Goal: Task Accomplishment & Management: Manage account settings

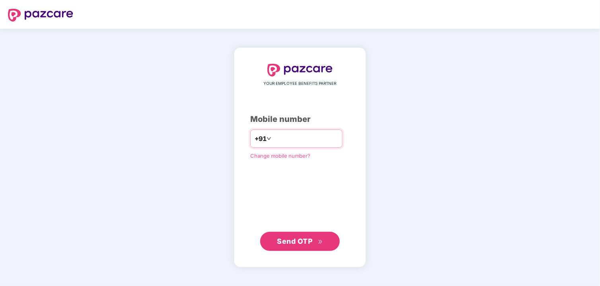
type input "**********"
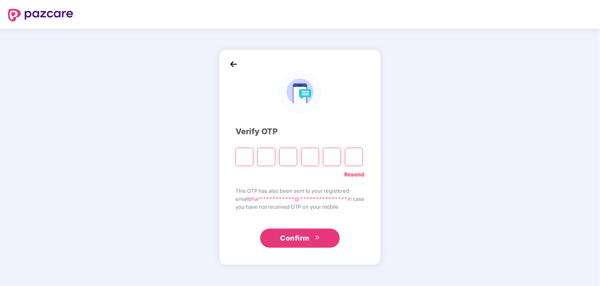
type input "*"
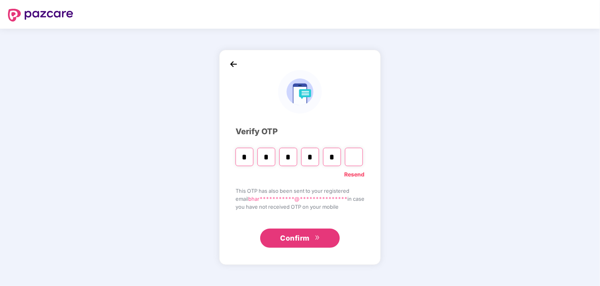
type input "*"
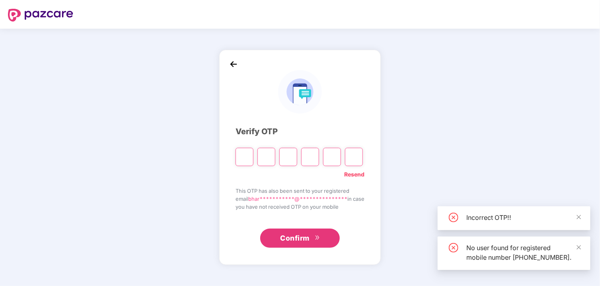
type input "*"
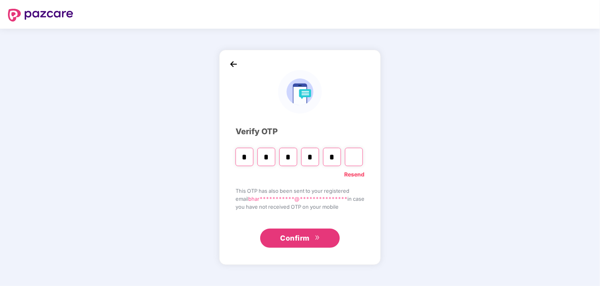
type input "*"
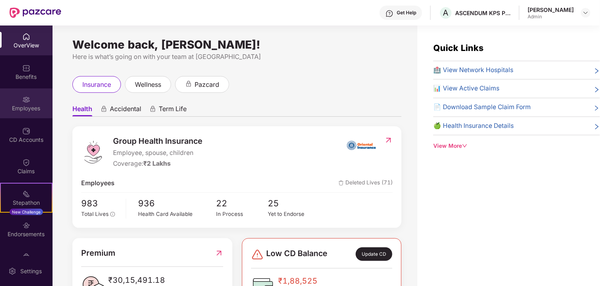
click at [22, 98] on img at bounding box center [26, 99] width 8 height 8
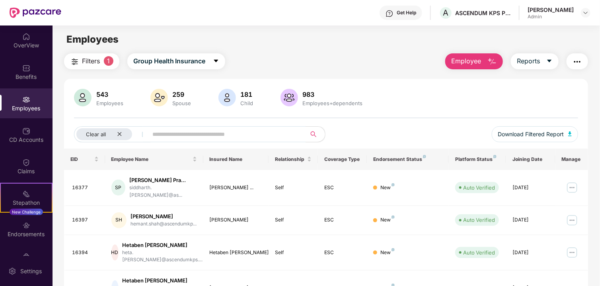
click at [99, 60] on span "Filters" at bounding box center [91, 61] width 18 height 10
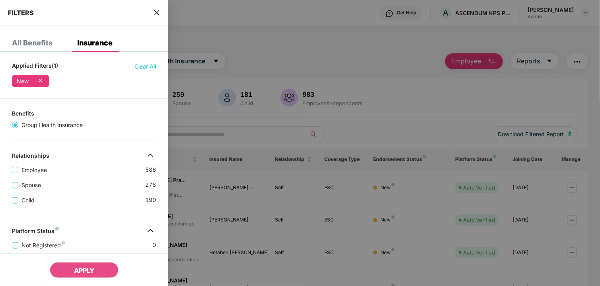
click at [277, 144] on div at bounding box center [300, 143] width 600 height 286
click at [158, 10] on icon "close" at bounding box center [157, 13] width 6 height 6
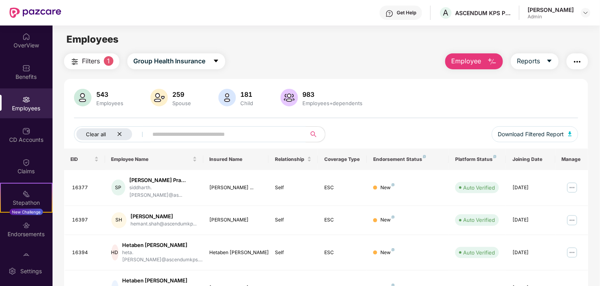
click at [110, 132] on div "Clear all" at bounding box center [104, 134] width 56 height 12
click at [89, 60] on span "Filters" at bounding box center [91, 61] width 18 height 10
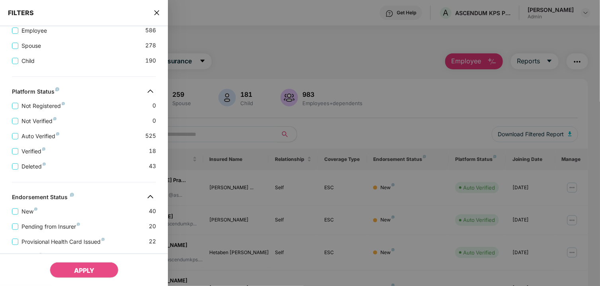
scroll to position [80, 0]
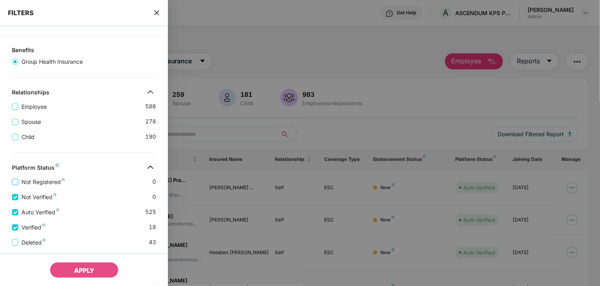
click at [17, 179] on label "Not Registered" at bounding box center [40, 181] width 56 height 9
click at [88, 269] on span "APPLY" at bounding box center [84, 270] width 20 height 8
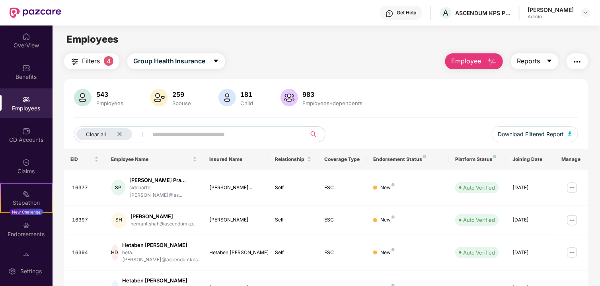
click at [531, 63] on span "Reports" at bounding box center [528, 61] width 23 height 10
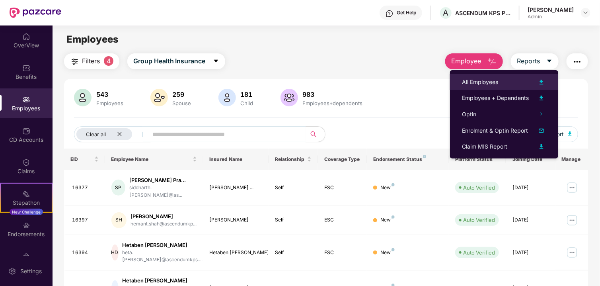
click at [502, 85] on div "All Employees" at bounding box center [504, 82] width 84 height 10
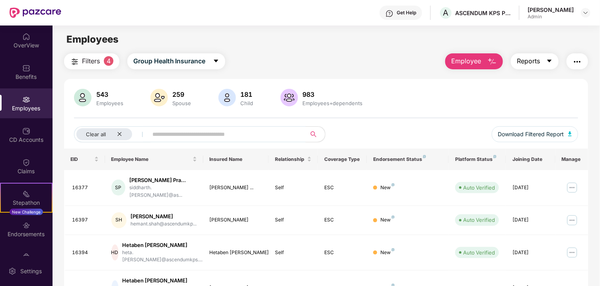
click at [539, 58] on span "Reports" at bounding box center [528, 61] width 23 height 10
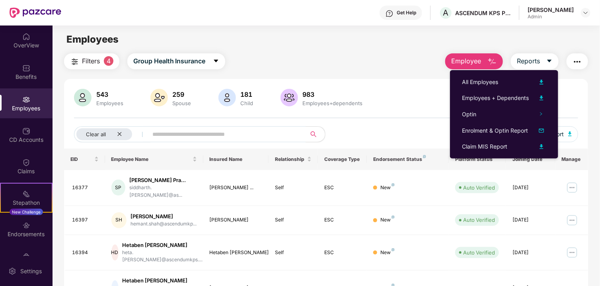
drag, startPoint x: 403, startPoint y: 64, endPoint x: 379, endPoint y: 55, distance: 25.4
click at [399, 62] on div "Filters 4 Group Health Insurance Employee Reports" at bounding box center [326, 61] width 524 height 16
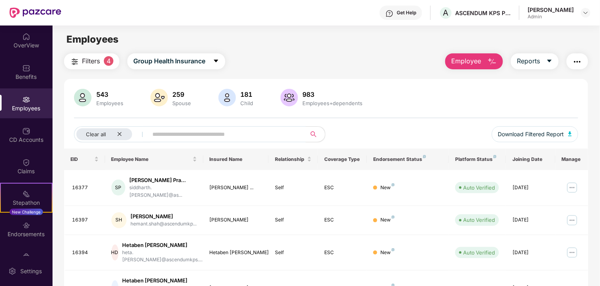
click at [581, 66] on img "button" at bounding box center [577, 62] width 10 height 10
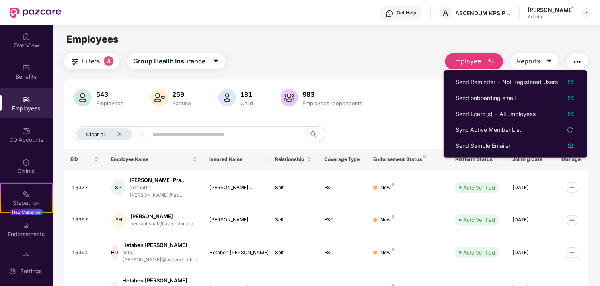
click at [367, 70] on div "Filters 4 Group Health Insurance Employee Reports 543 Employees 259 Spouse 181 …" at bounding box center [326, 287] width 524 height 469
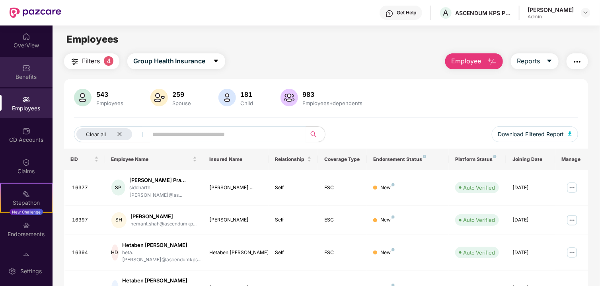
click at [23, 71] on img at bounding box center [26, 68] width 8 height 8
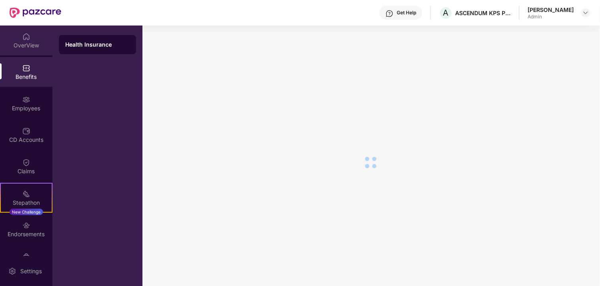
click at [23, 45] on div "OverView" at bounding box center [26, 45] width 53 height 8
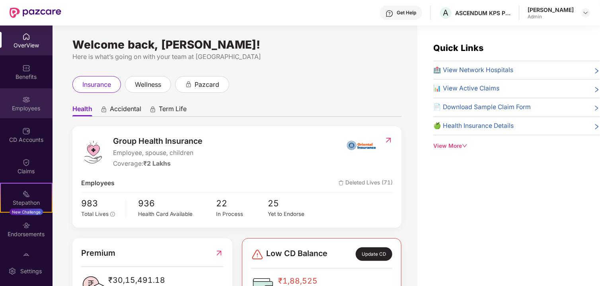
click at [8, 105] on div "Employees" at bounding box center [26, 108] width 53 height 8
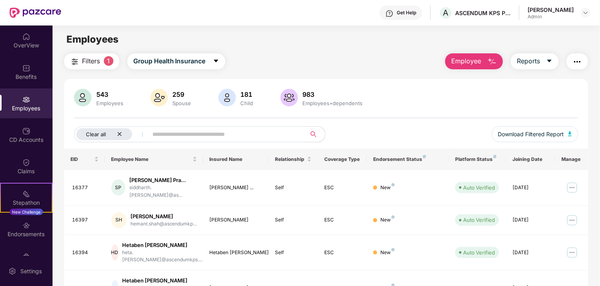
click at [117, 132] on icon "close" at bounding box center [119, 133] width 5 height 5
click at [470, 64] on span "Employee" at bounding box center [466, 61] width 30 height 10
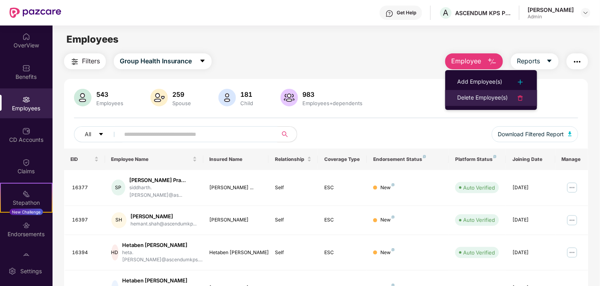
click at [481, 99] on div "Delete Employee(s)" at bounding box center [482, 98] width 51 height 10
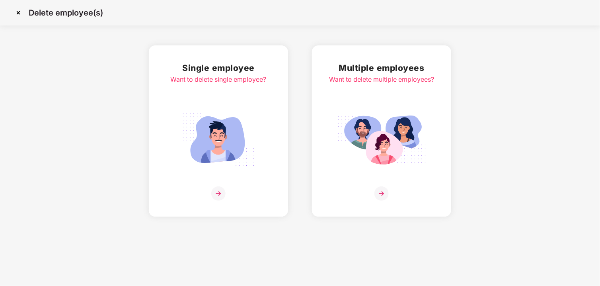
click at [365, 195] on div at bounding box center [381, 193] width 105 height 14
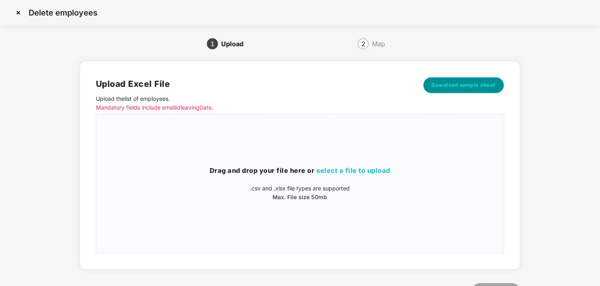
click at [453, 86] on span "Download sample sheet" at bounding box center [464, 85] width 64 height 8
click at [327, 172] on span "select a file to upload" at bounding box center [354, 170] width 74 height 8
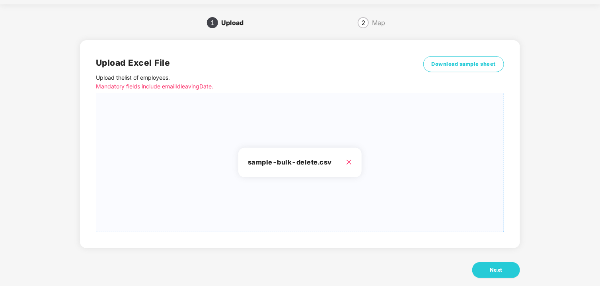
scroll to position [33, 0]
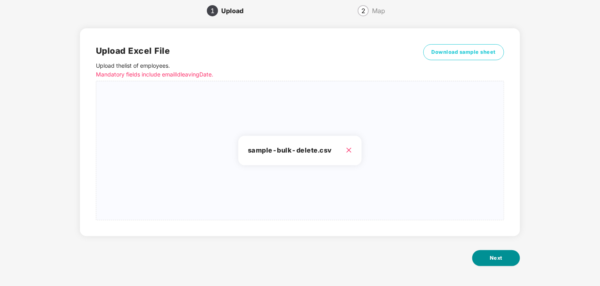
click at [499, 256] on span "Next" at bounding box center [496, 258] width 13 height 8
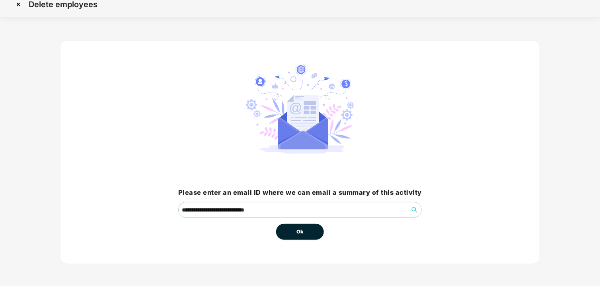
scroll to position [0, 0]
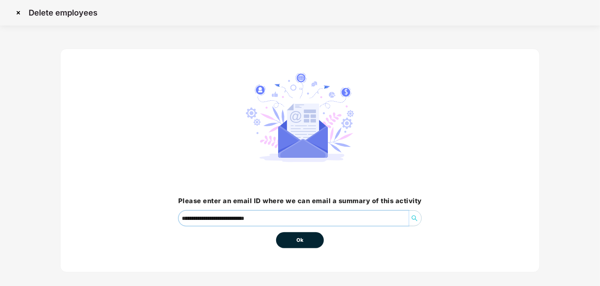
click at [300, 218] on input "**********" at bounding box center [294, 217] width 230 height 15
type input "**********"
click at [303, 235] on button "Ok" at bounding box center [300, 240] width 48 height 16
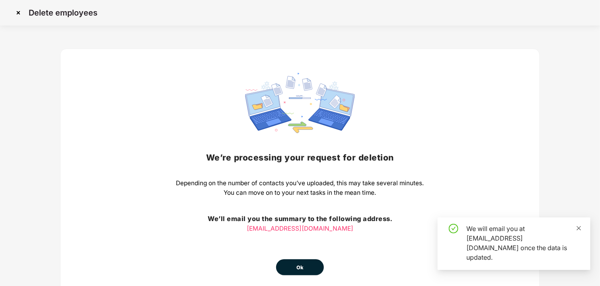
click at [579, 231] on icon "close" at bounding box center [579, 228] width 6 height 6
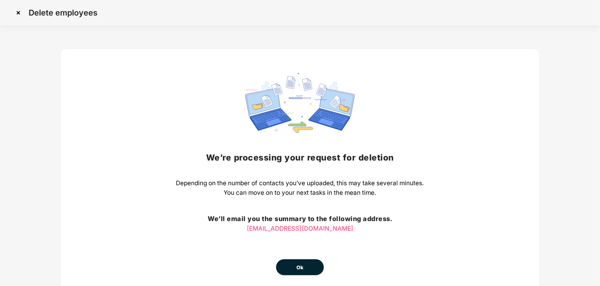
click at [306, 276] on div "We’re processing your request for deletion Depending on the number of contacts …" at bounding box center [300, 174] width 480 height 251
click at [308, 269] on button "Ok" at bounding box center [300, 267] width 48 height 16
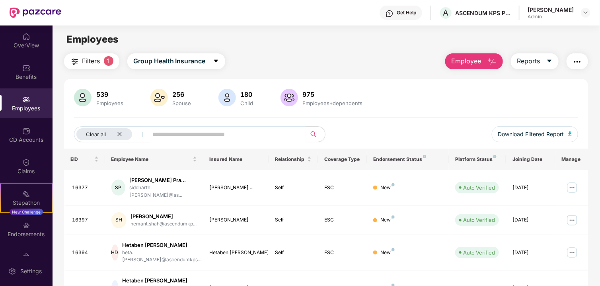
click at [480, 60] on span "Employee" at bounding box center [466, 61] width 30 height 10
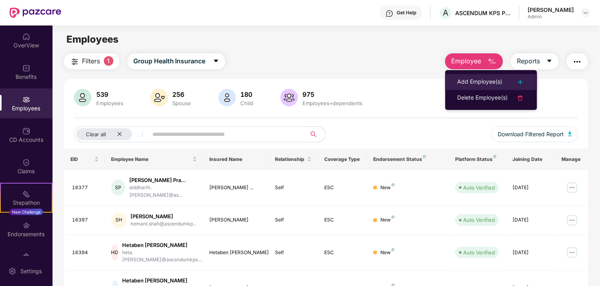
click at [475, 84] on div "Add Employee(s)" at bounding box center [479, 82] width 45 height 10
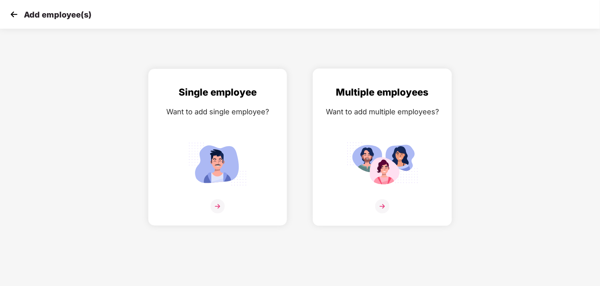
click at [376, 200] on img at bounding box center [382, 206] width 14 height 14
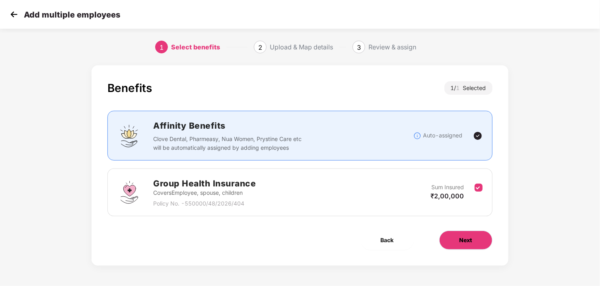
click at [451, 232] on button "Next" at bounding box center [465, 239] width 53 height 19
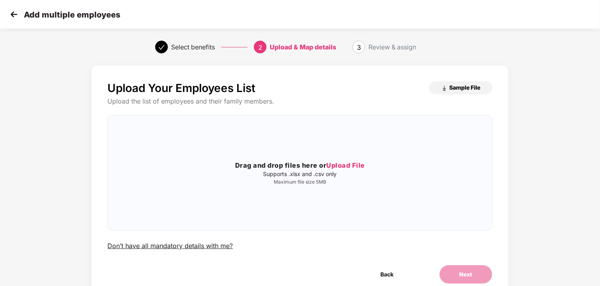
click at [453, 86] on span "Sample File" at bounding box center [464, 88] width 31 height 8
click at [12, 10] on img at bounding box center [14, 14] width 12 height 12
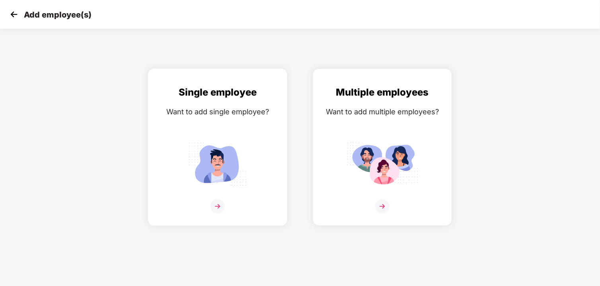
click at [223, 146] on img at bounding box center [218, 164] width 72 height 50
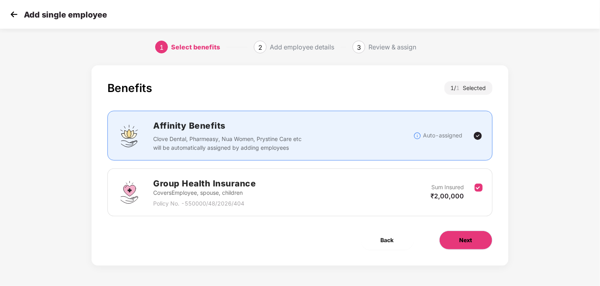
click at [470, 243] on span "Next" at bounding box center [465, 239] width 13 height 9
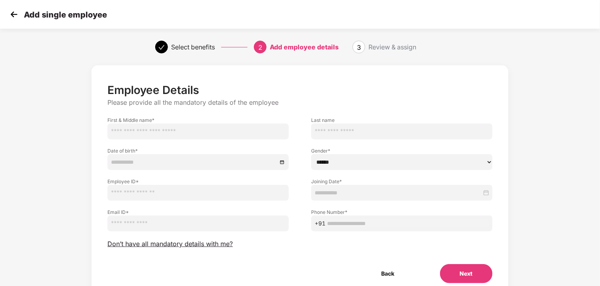
click at [199, 134] on input "text" at bounding box center [197, 131] width 181 height 16
paste input "**********"
type input "**********"
click at [339, 128] on input "text" at bounding box center [401, 131] width 181 height 16
click at [210, 136] on input "**********" at bounding box center [197, 131] width 181 height 16
